Goal: Information Seeking & Learning: Compare options

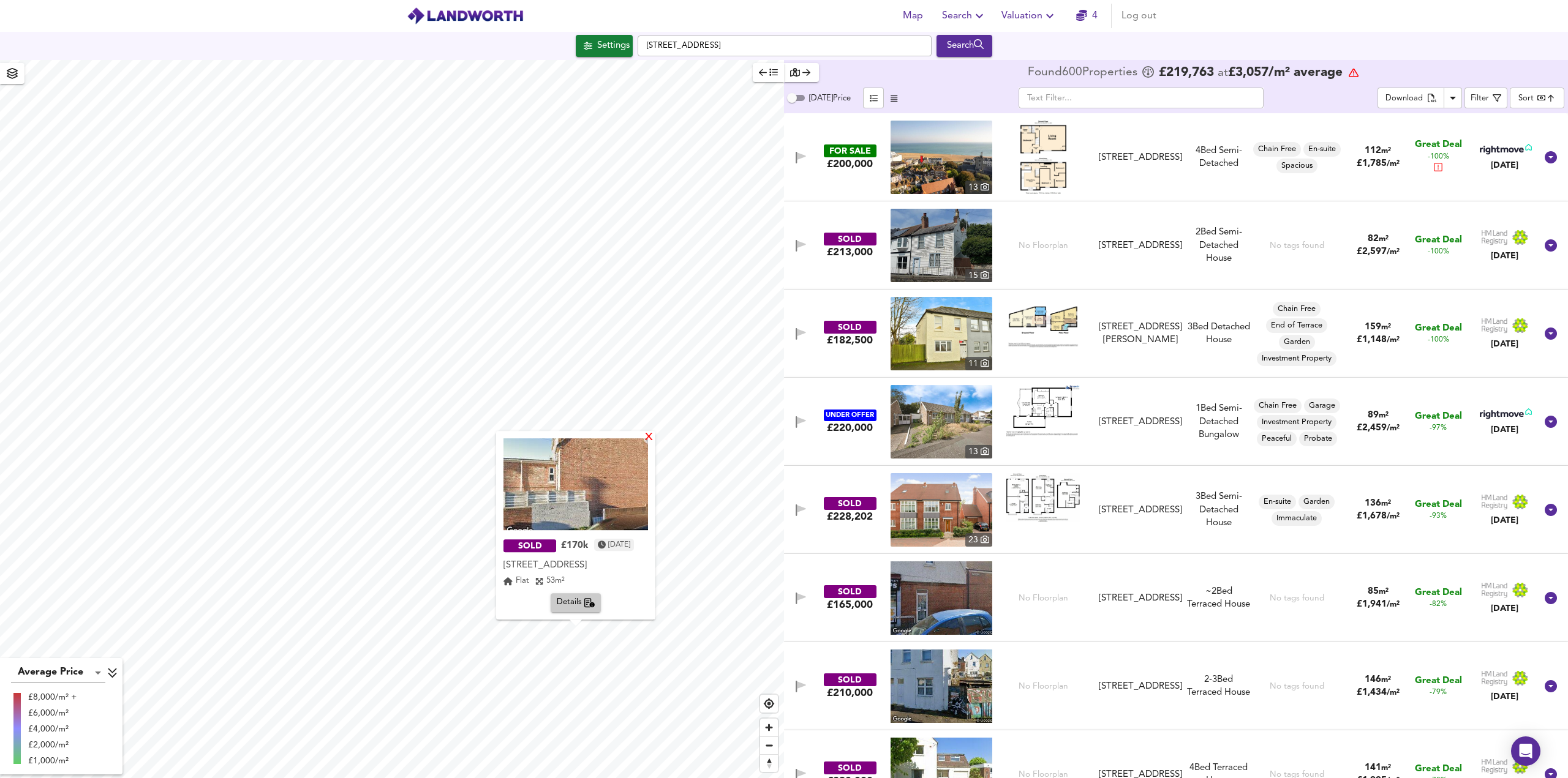
click at [654, 438] on div "X" at bounding box center [649, 438] width 10 height 12
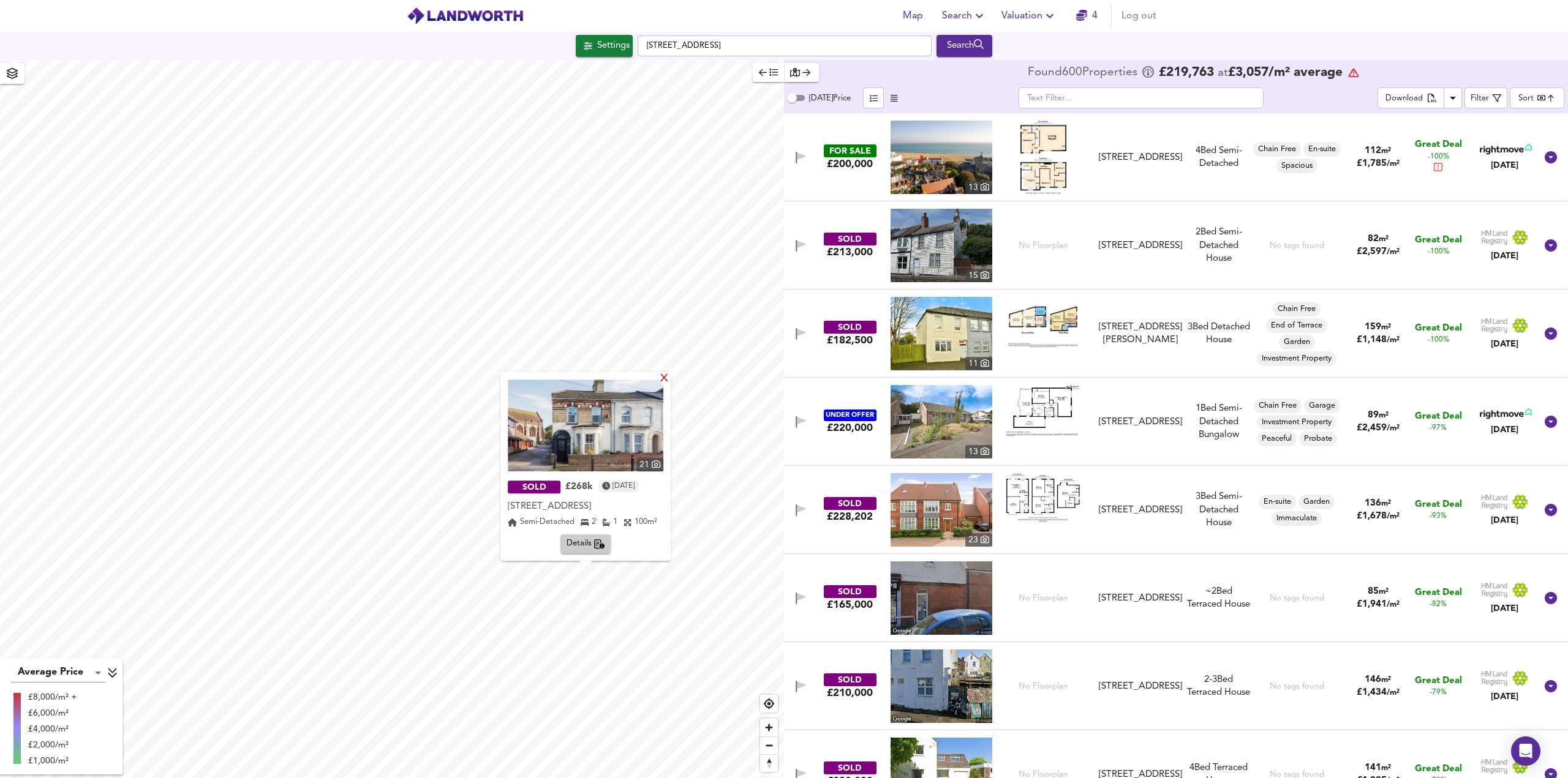
click at [664, 384] on div "X" at bounding box center [664, 379] width 10 height 12
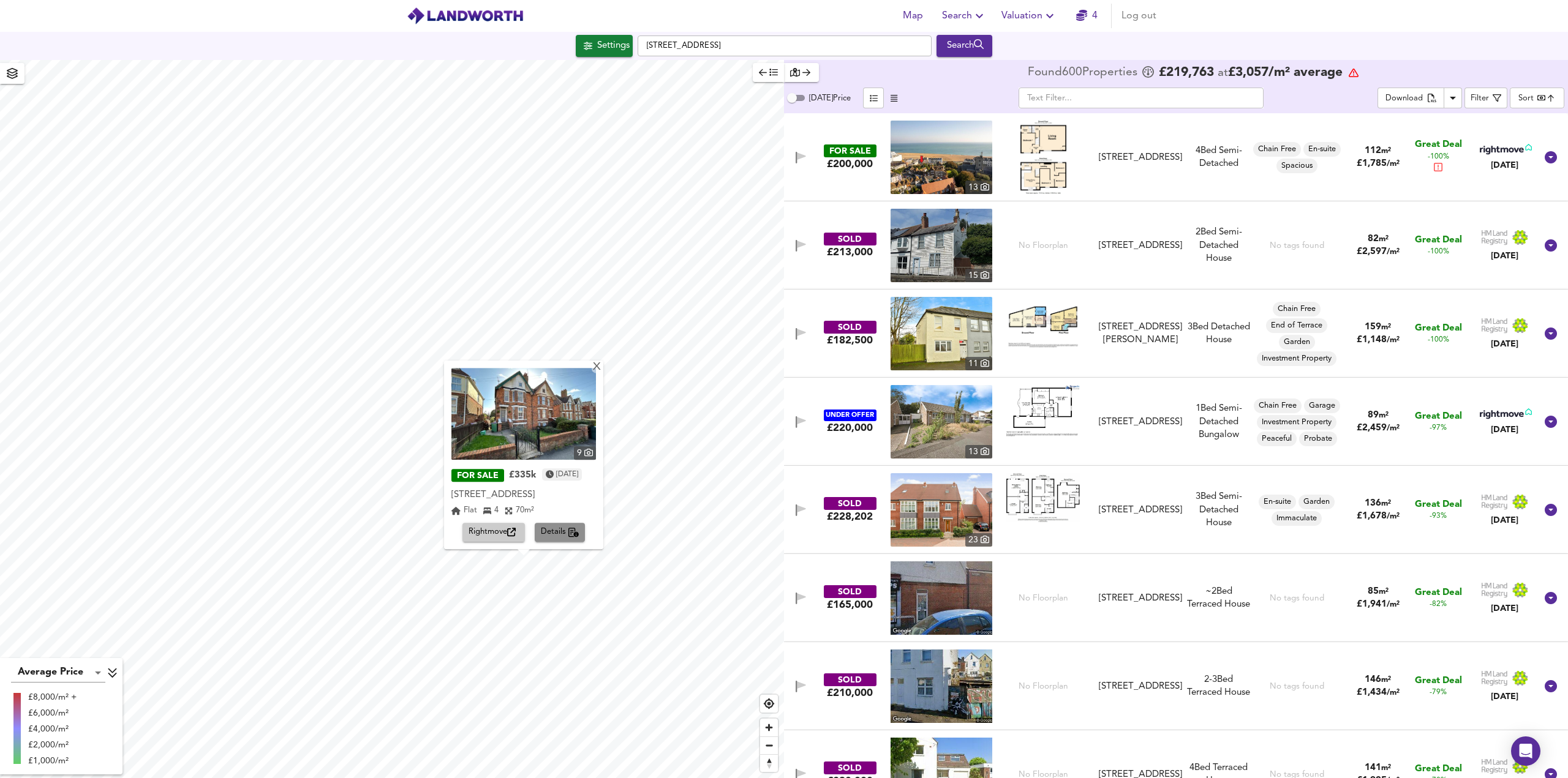
click at [561, 536] on span "Details" at bounding box center [560, 533] width 39 height 14
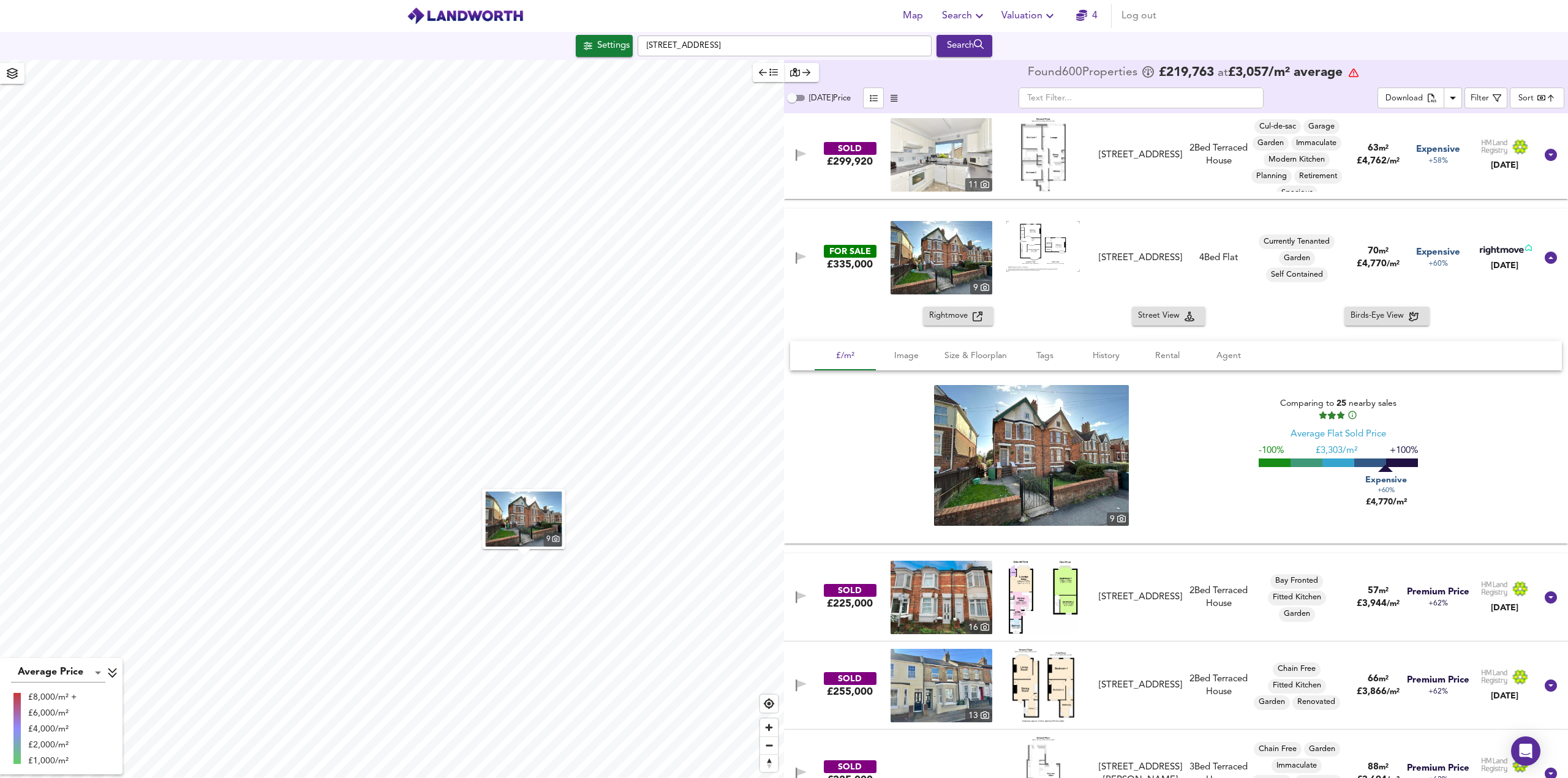
scroll to position [40122, 0]
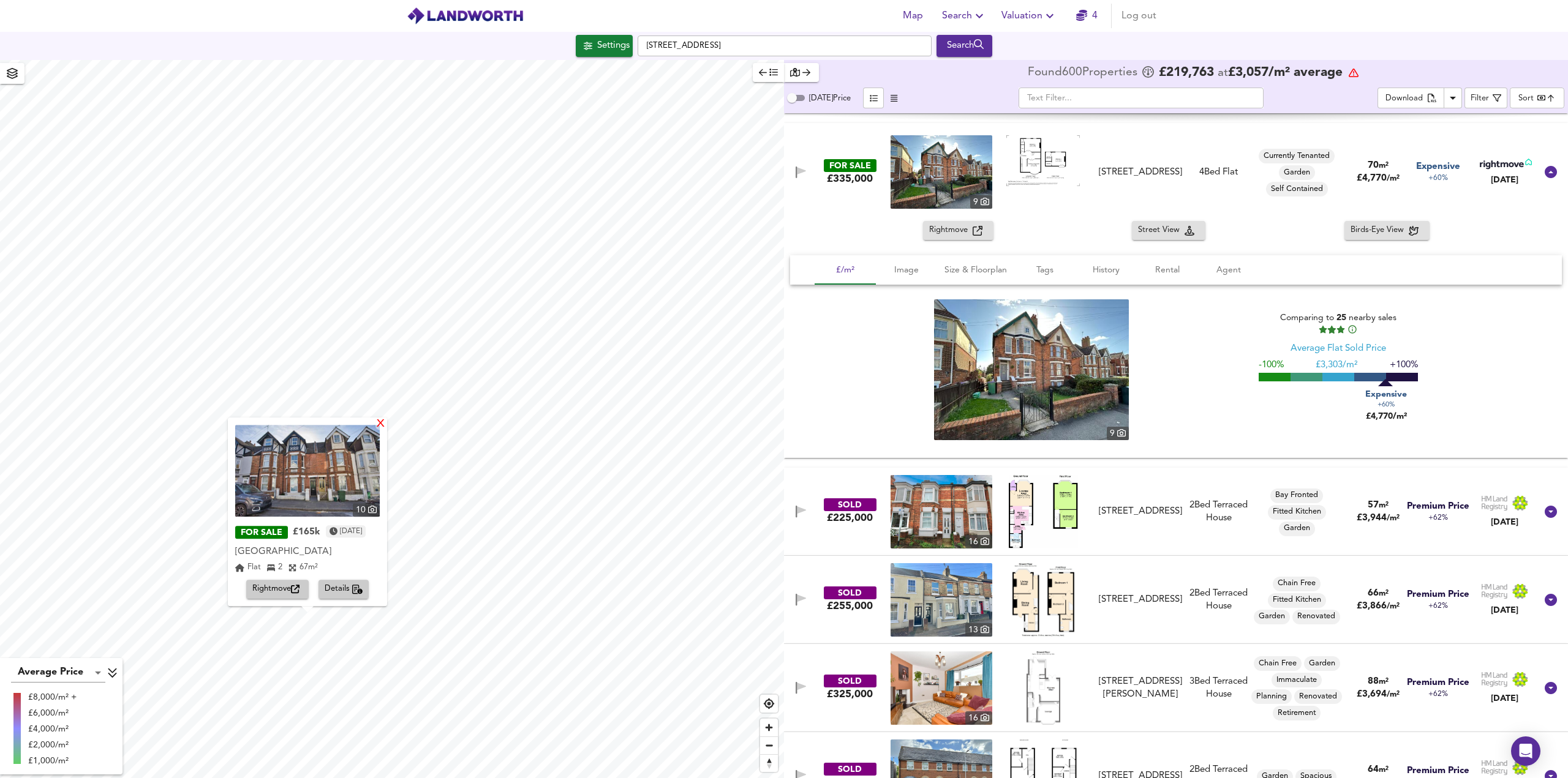
click at [386, 425] on div "X" at bounding box center [381, 425] width 10 height 12
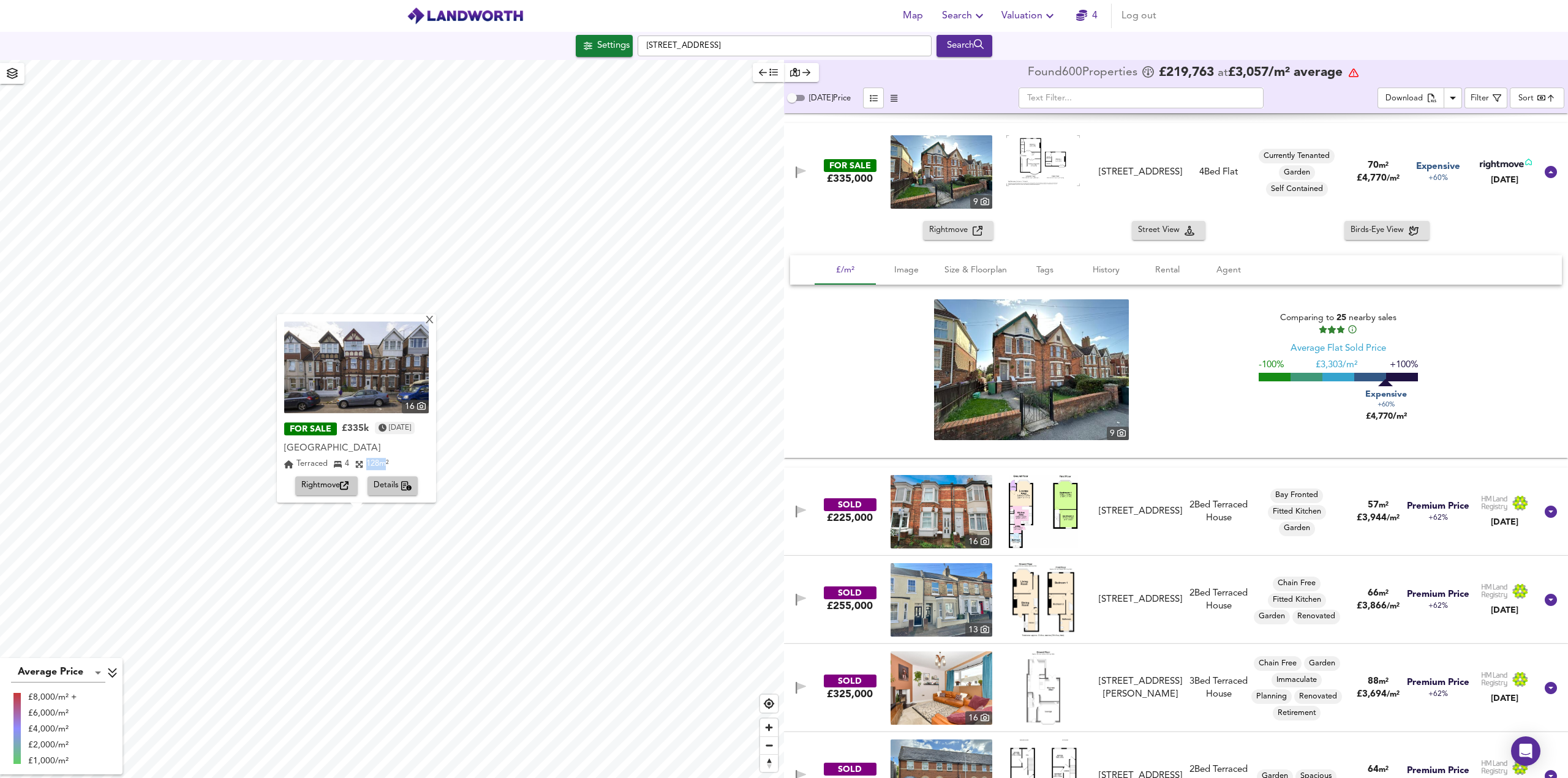
drag, startPoint x: 380, startPoint y: 465, endPoint x: 359, endPoint y: 462, distance: 21.2
click at [359, 462] on div "128 m²" at bounding box center [372, 465] width 34 height 12
drag, startPoint x: 432, startPoint y: 320, endPoint x: 1180, endPoint y: 272, distance: 749.5
click at [432, 320] on div "X" at bounding box center [429, 322] width 10 height 12
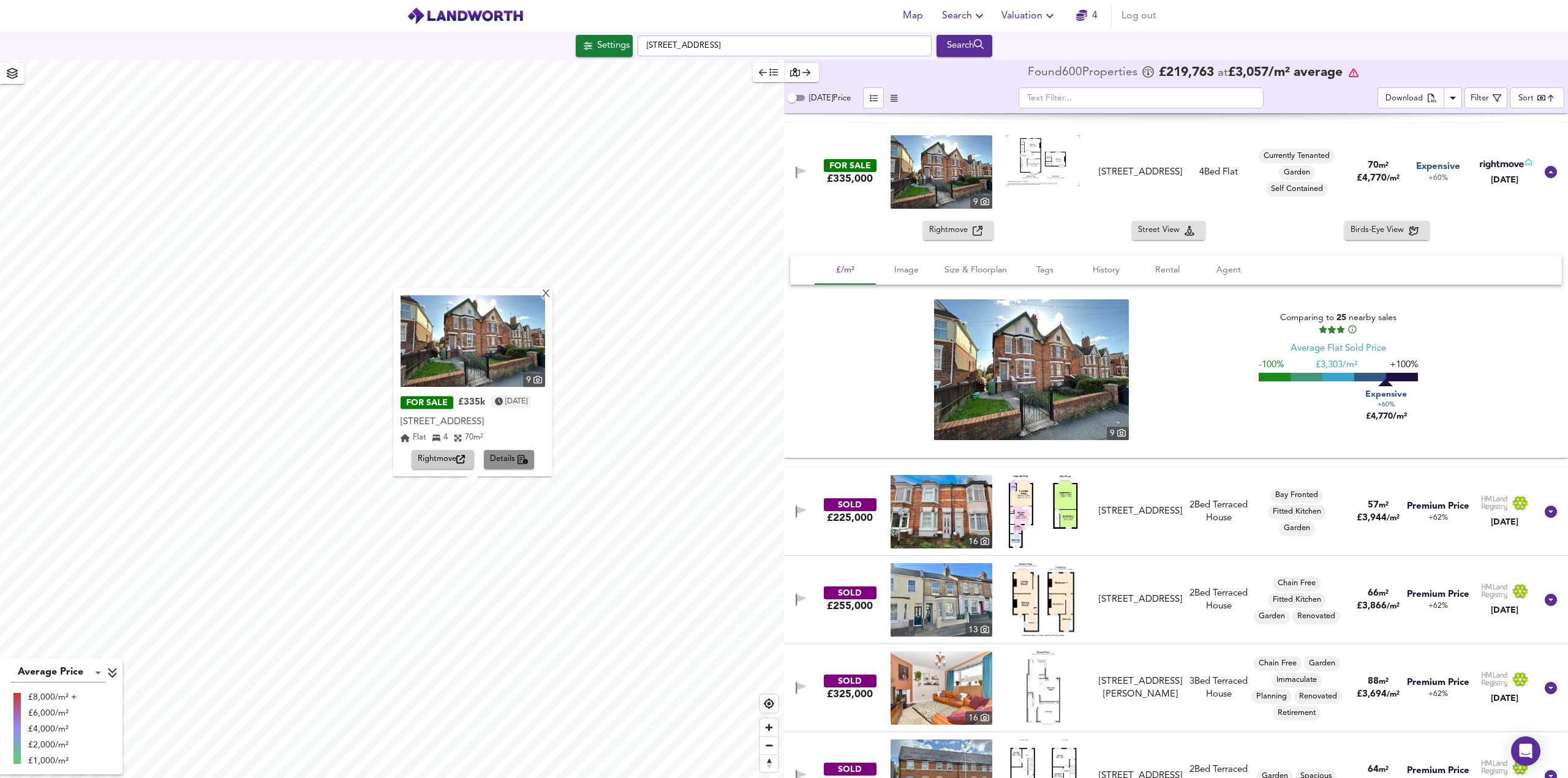
click at [508, 456] on span "Details" at bounding box center [509, 460] width 39 height 14
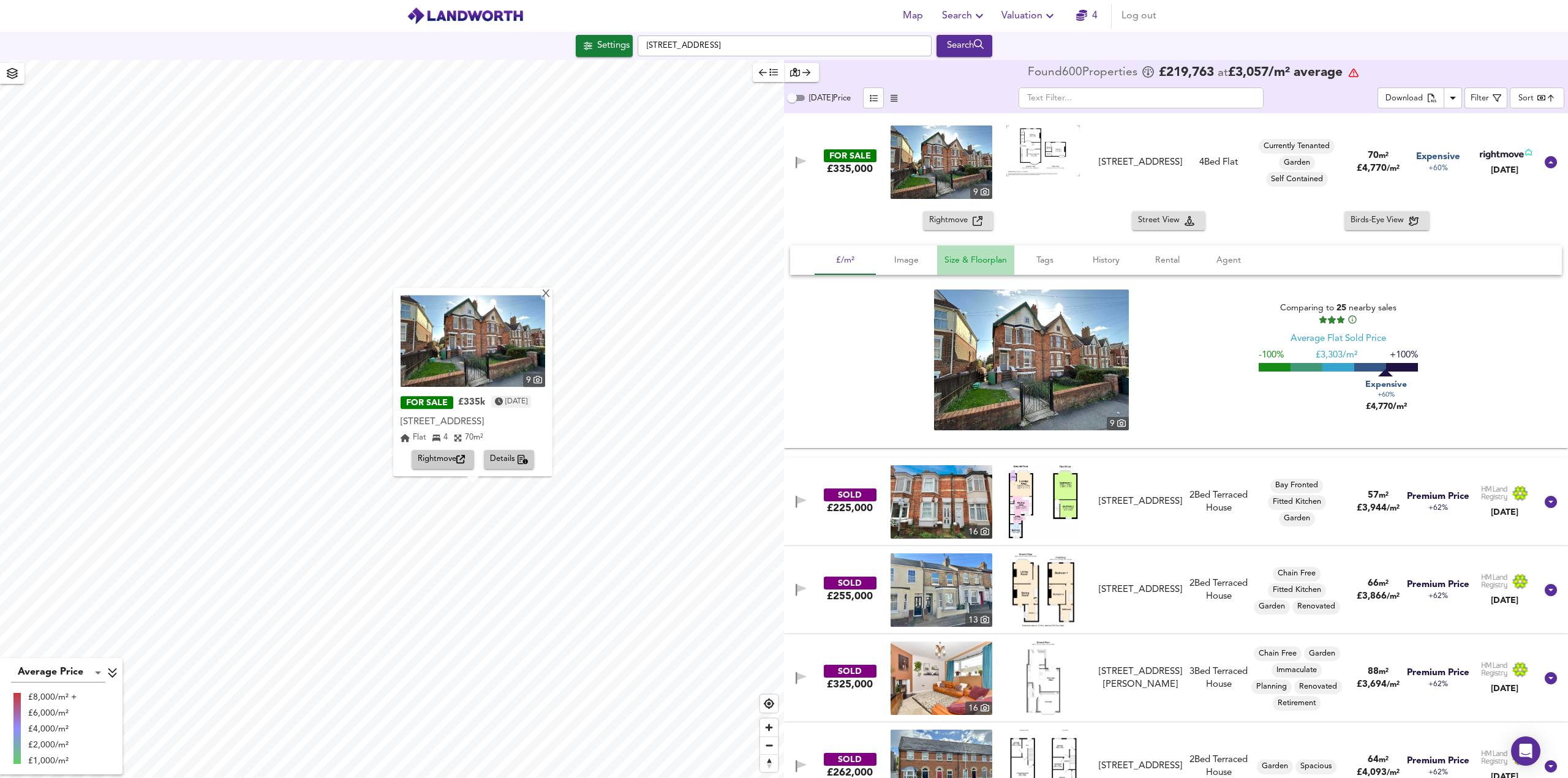
click at [976, 261] on span "Size & Floorplan" at bounding box center [975, 260] width 62 height 15
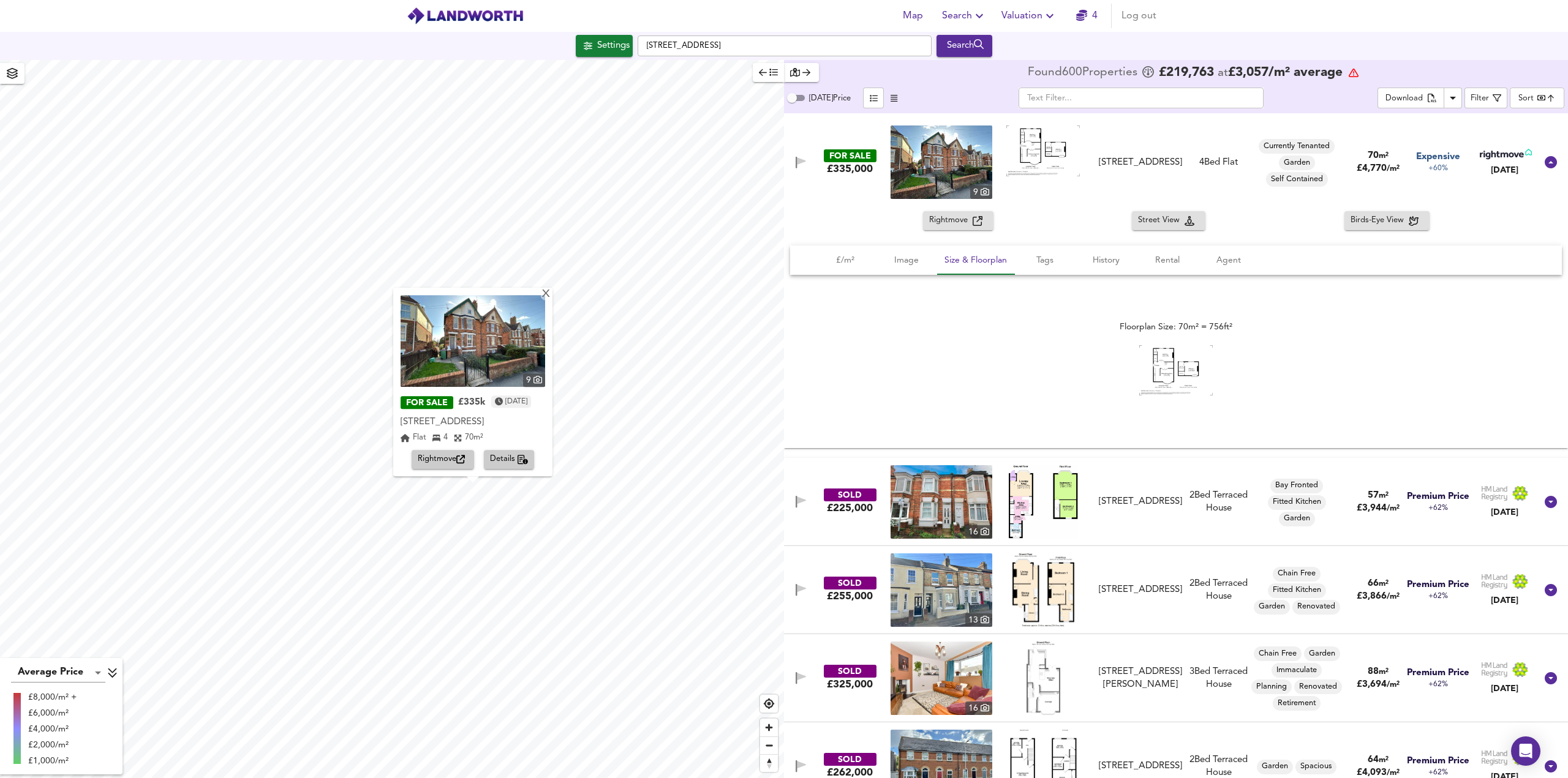
click at [1160, 360] on img at bounding box center [1176, 371] width 73 height 51
click at [1038, 259] on span "Tags" at bounding box center [1044, 260] width 46 height 15
click at [1115, 266] on span "History" at bounding box center [1106, 260] width 46 height 15
click at [1153, 266] on span "Rental" at bounding box center [1167, 260] width 46 height 15
click at [1228, 264] on span "Agent" at bounding box center [1228, 260] width 46 height 15
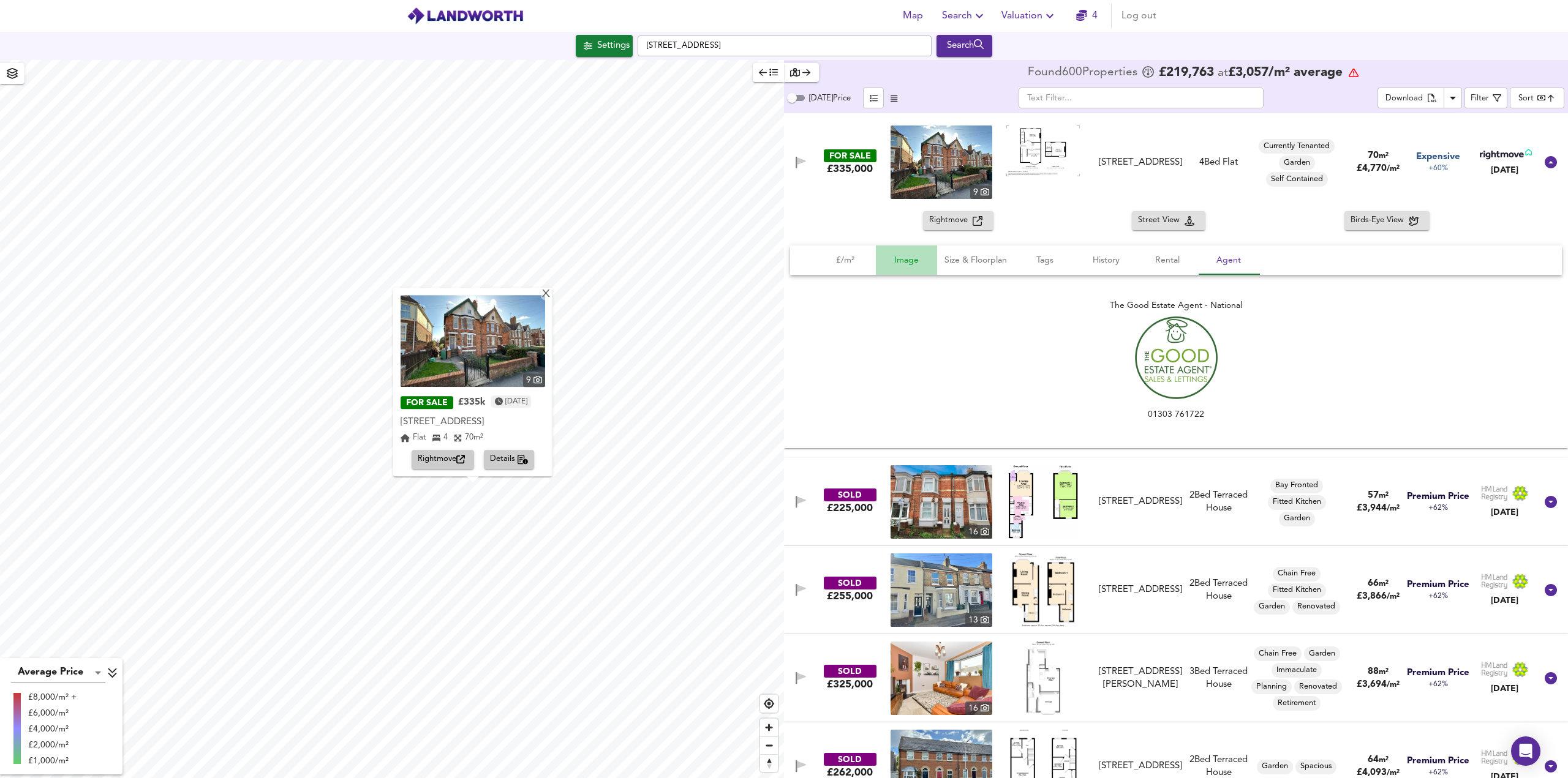
click at [907, 262] on span "Image" at bounding box center [906, 260] width 46 height 15
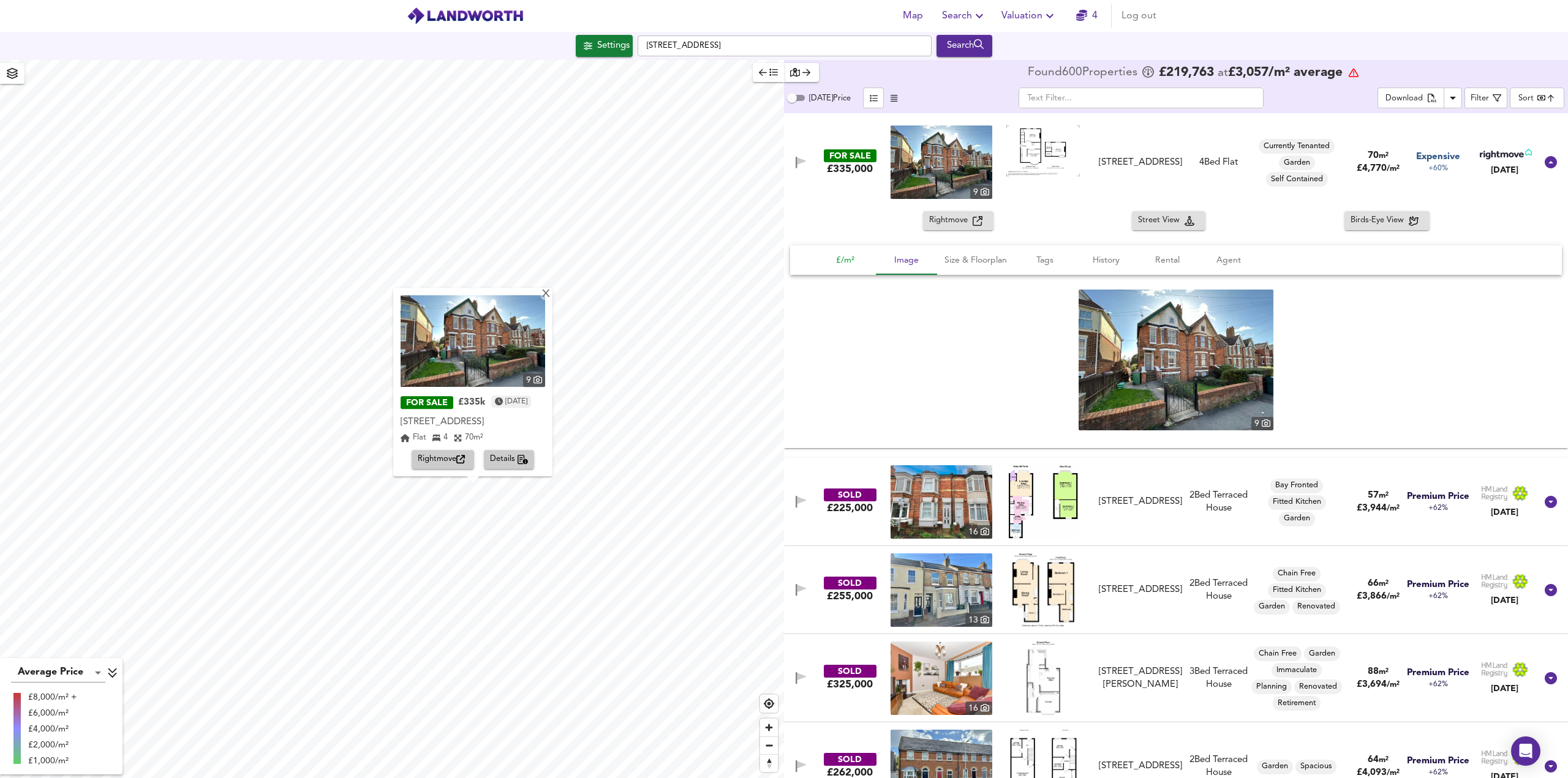
click at [845, 257] on span "£/m²" at bounding box center [845, 260] width 46 height 15
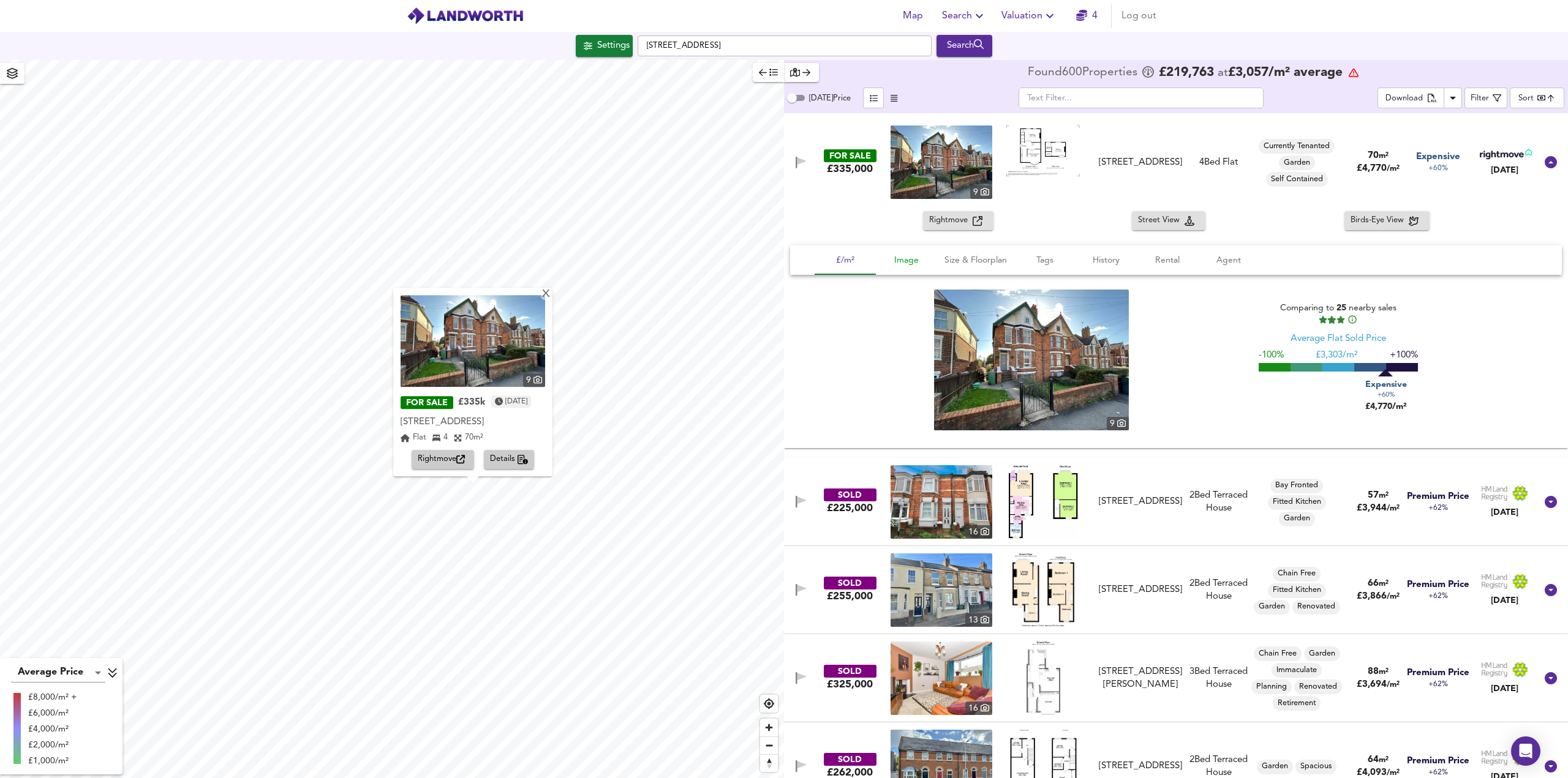
click at [916, 262] on span "Image" at bounding box center [906, 260] width 46 height 15
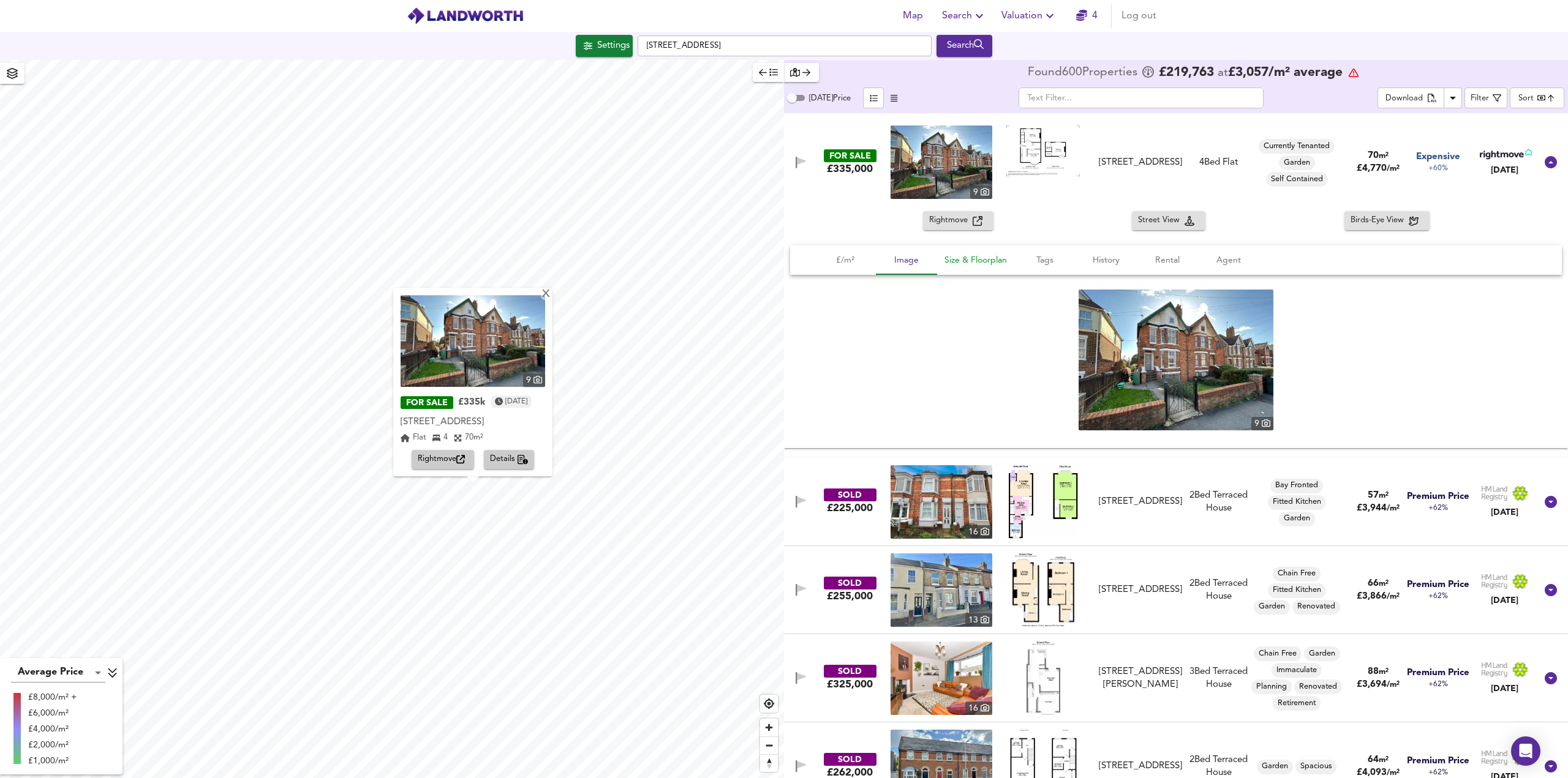
click at [964, 263] on span "Size & Floorplan" at bounding box center [975, 260] width 62 height 15
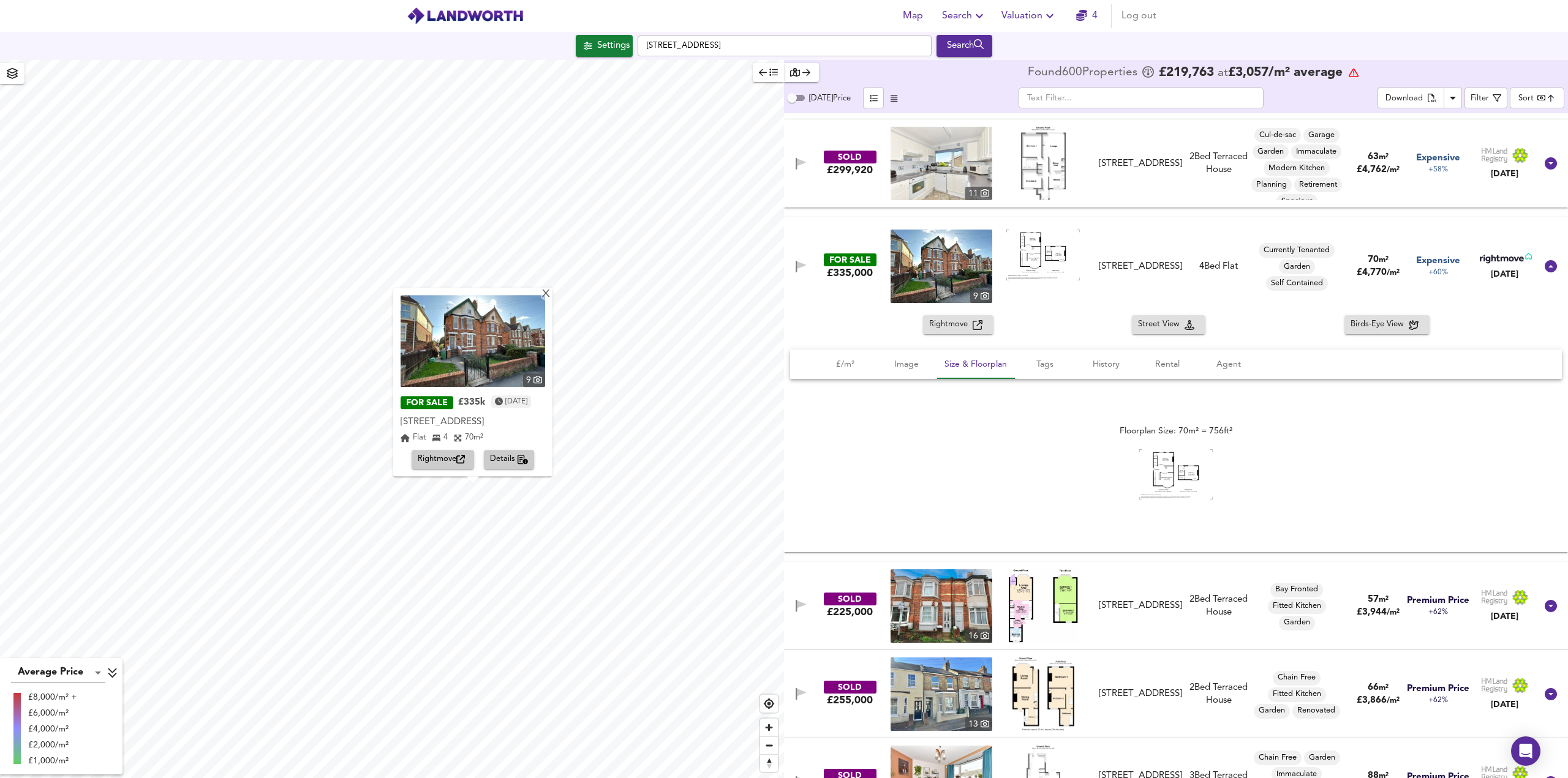
scroll to position [40009, 0]
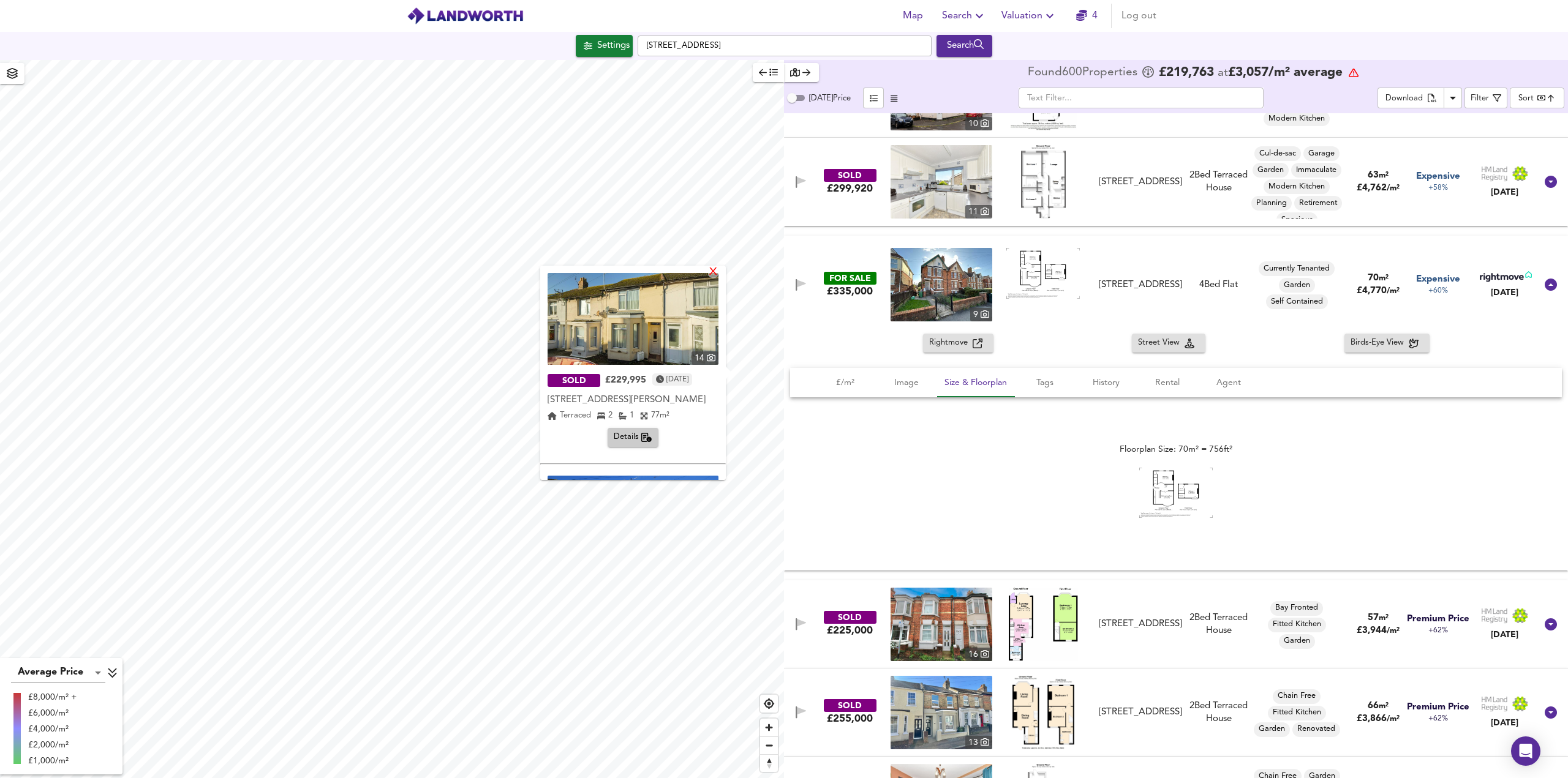
click at [711, 269] on div "X" at bounding box center [713, 273] width 10 height 12
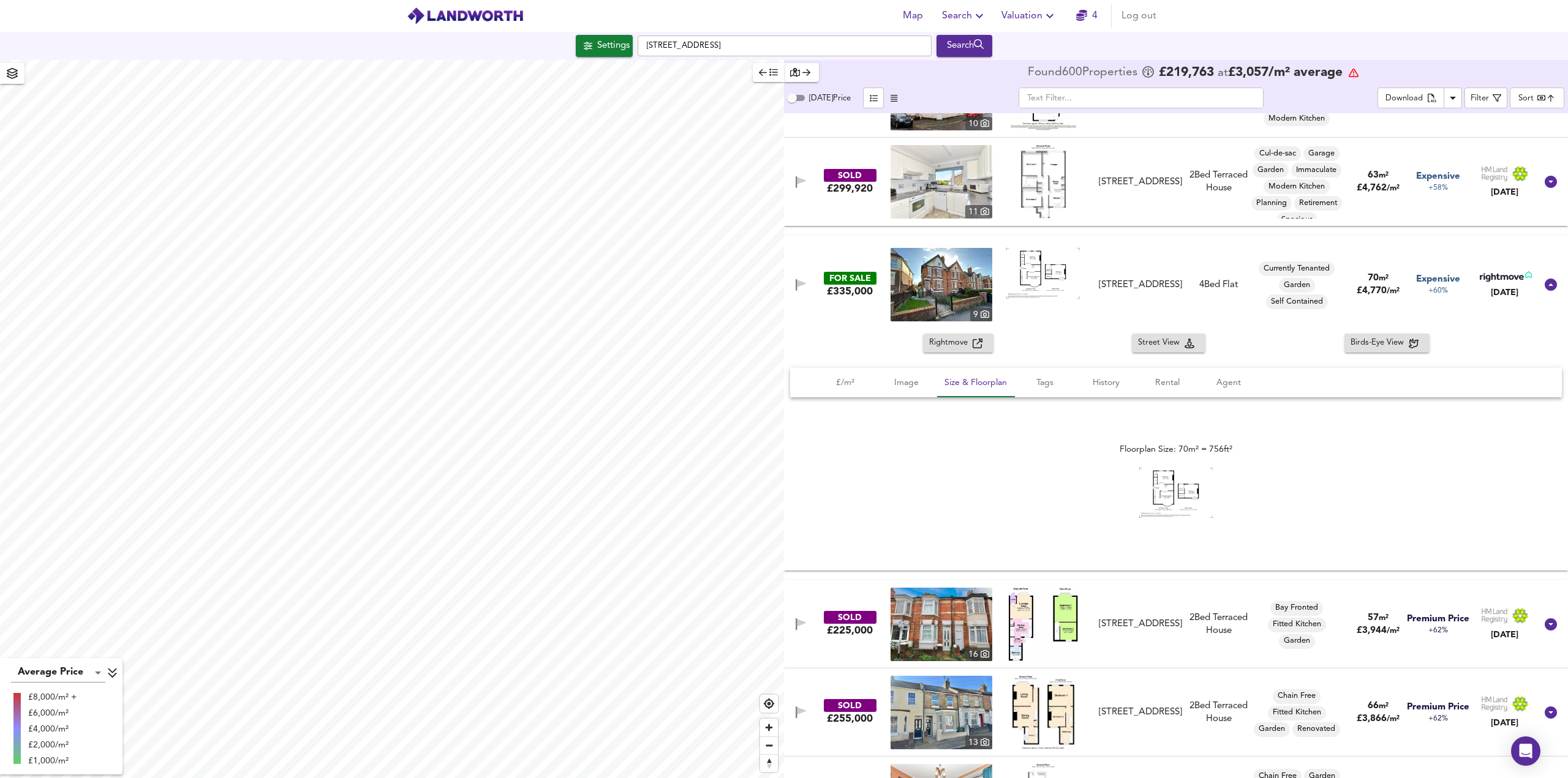
click at [1133, 279] on div "Canterbury Road, Folkestone, CT19 5NW" at bounding box center [1140, 284] width 83 height 13
click at [1107, 385] on button "History" at bounding box center [1106, 382] width 61 height 29
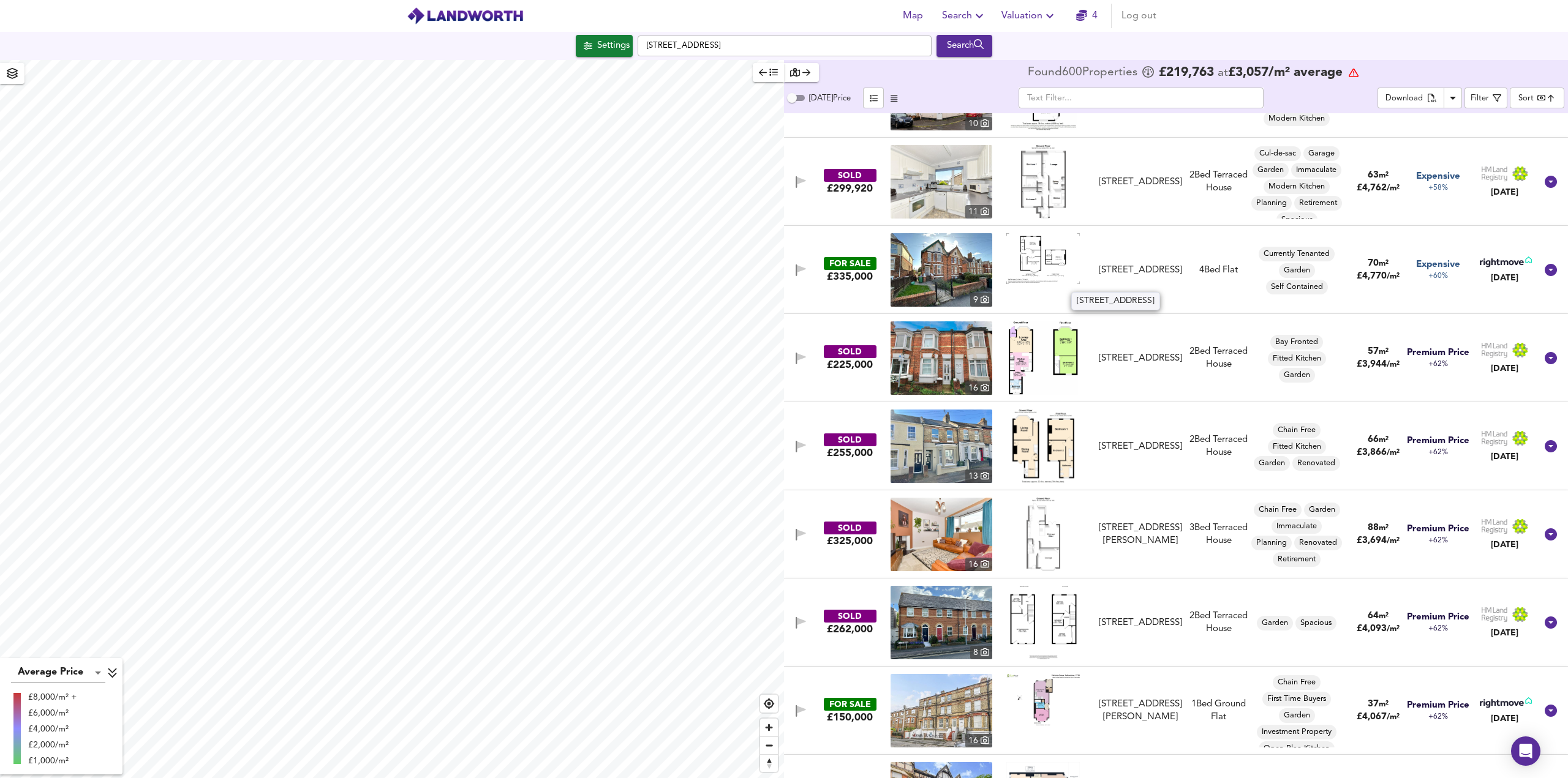
click at [1153, 277] on div "Canterbury Road, Folkestone, CT19 5NW" at bounding box center [1140, 270] width 83 height 13
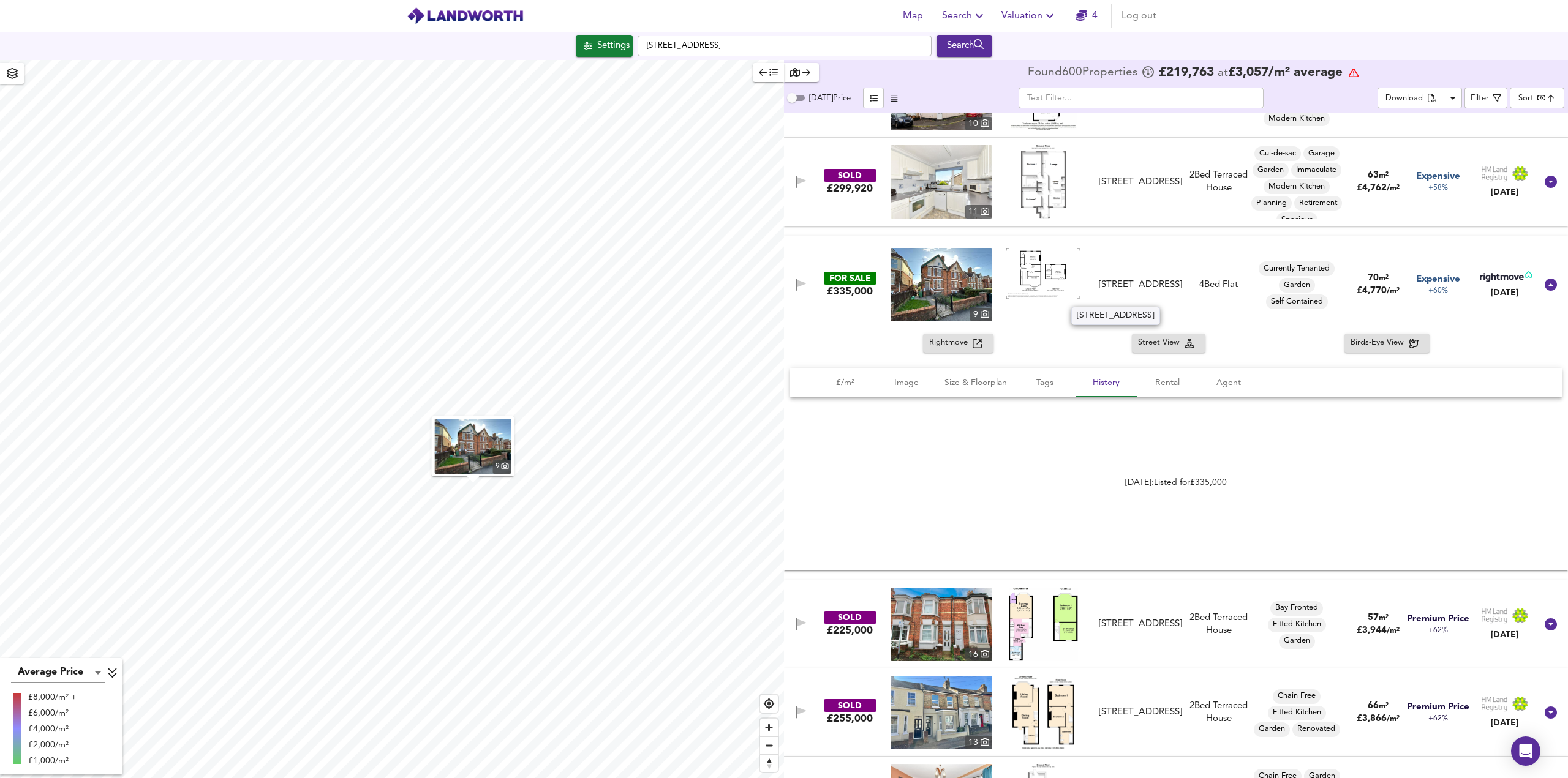
drag, startPoint x: 1153, startPoint y: 303, endPoint x: 1102, endPoint y: 275, distance: 58.2
click at [1102, 278] on div "Canterbury Road, Folkestone, CT19 5NW" at bounding box center [1140, 284] width 83 height 13
